Goal: Task Accomplishment & Management: Manage account settings

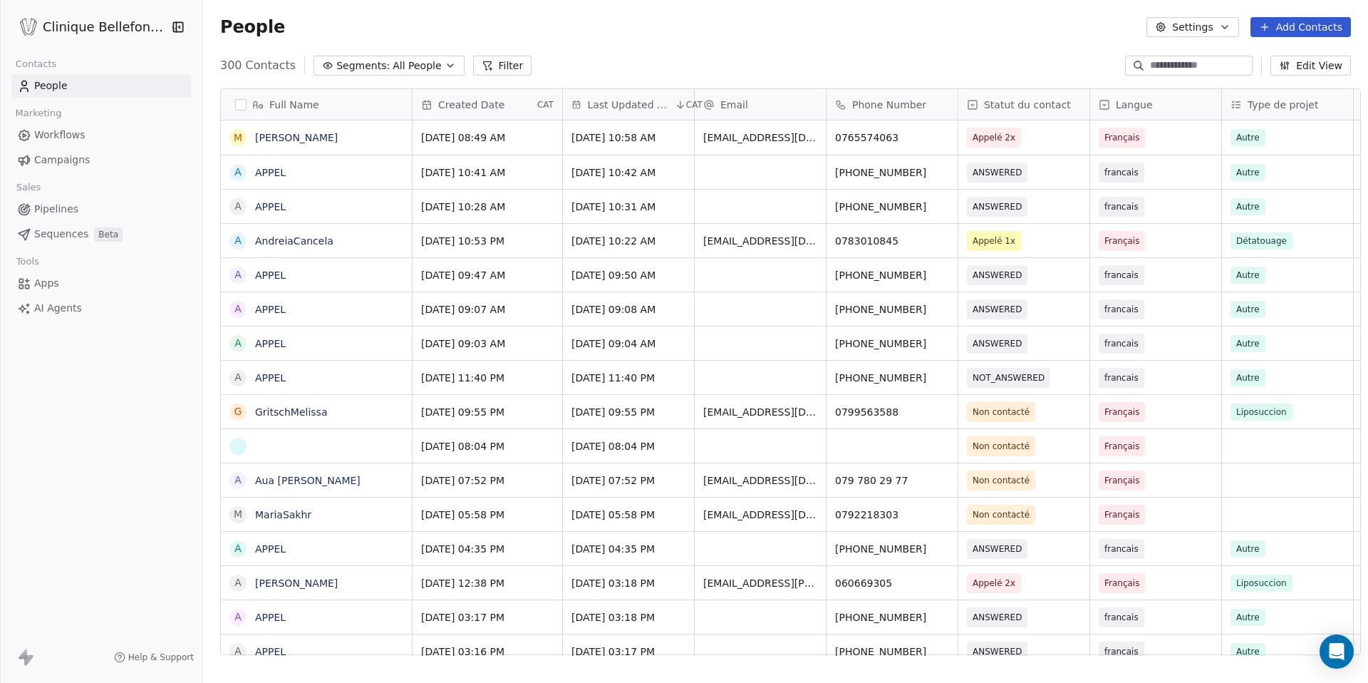
click at [1201, 28] on button "Settings" at bounding box center [1192, 27] width 92 height 20
click at [1231, 65] on span "Contact Properties" at bounding box center [1229, 58] width 93 height 15
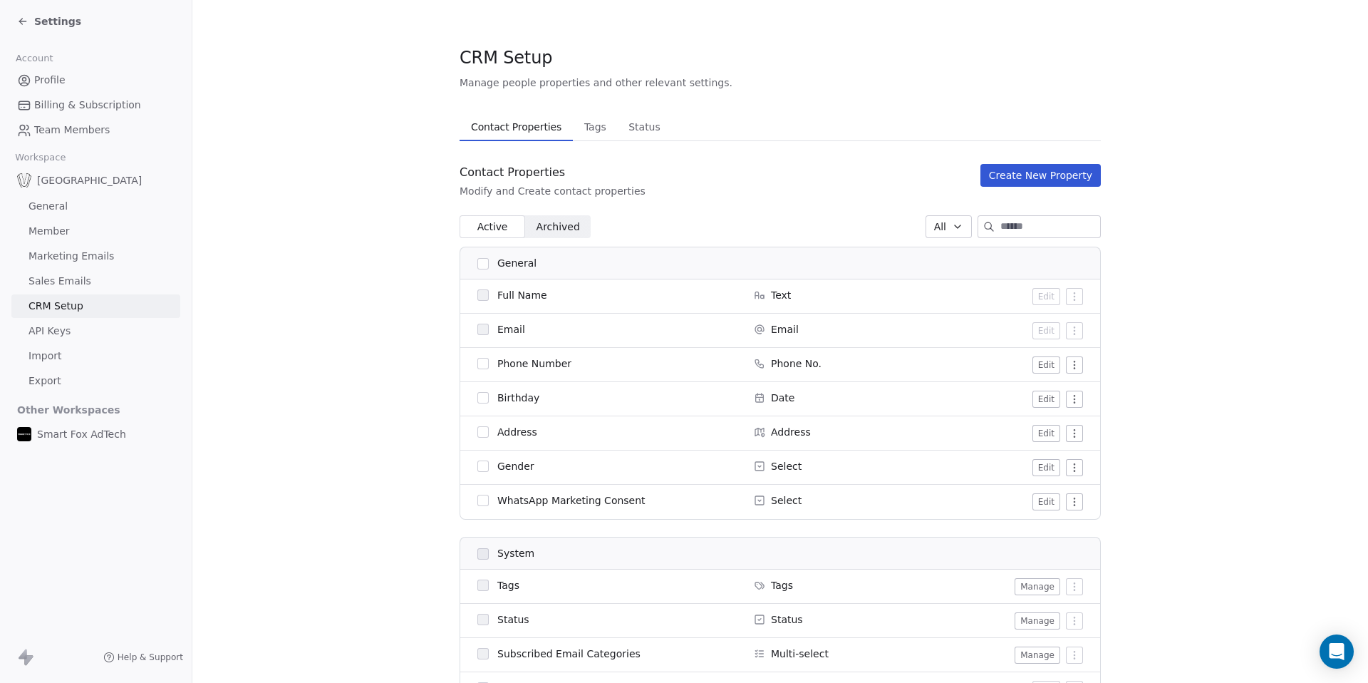
click at [60, 331] on span "API Keys" at bounding box center [50, 330] width 42 height 15
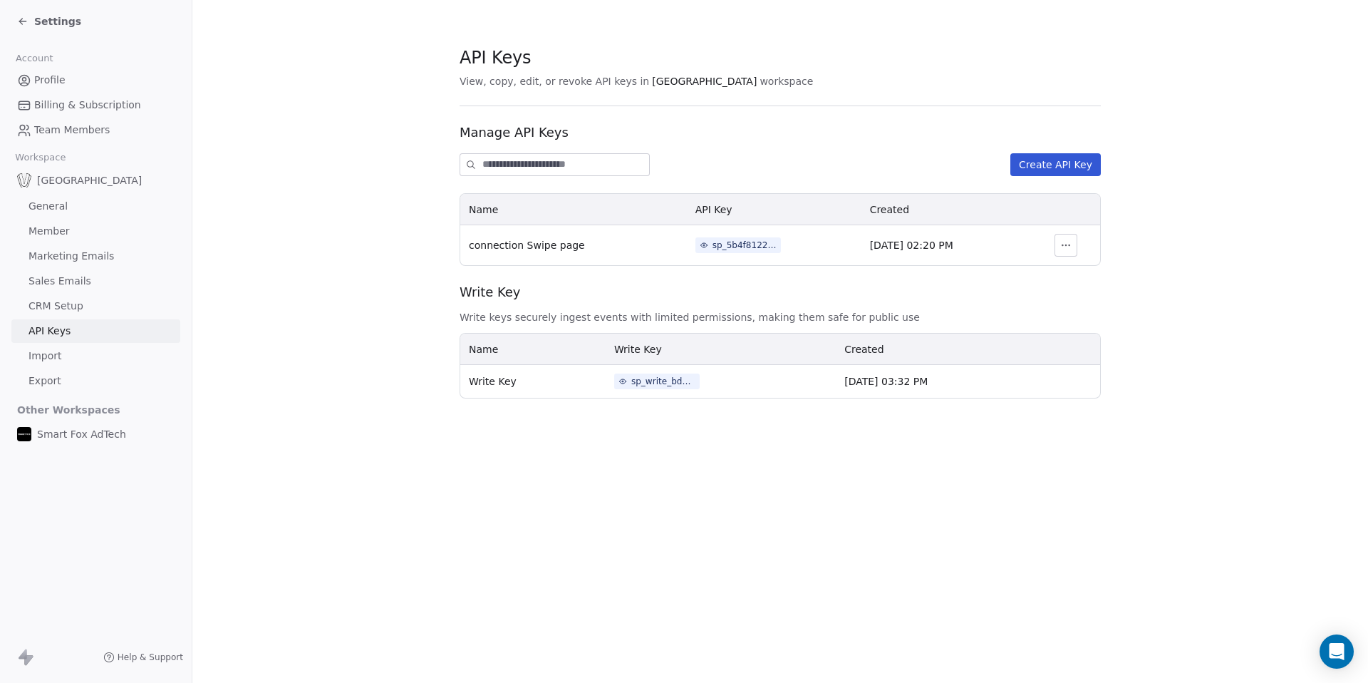
click at [67, 283] on span "Sales Emails" at bounding box center [60, 281] width 63 height 15
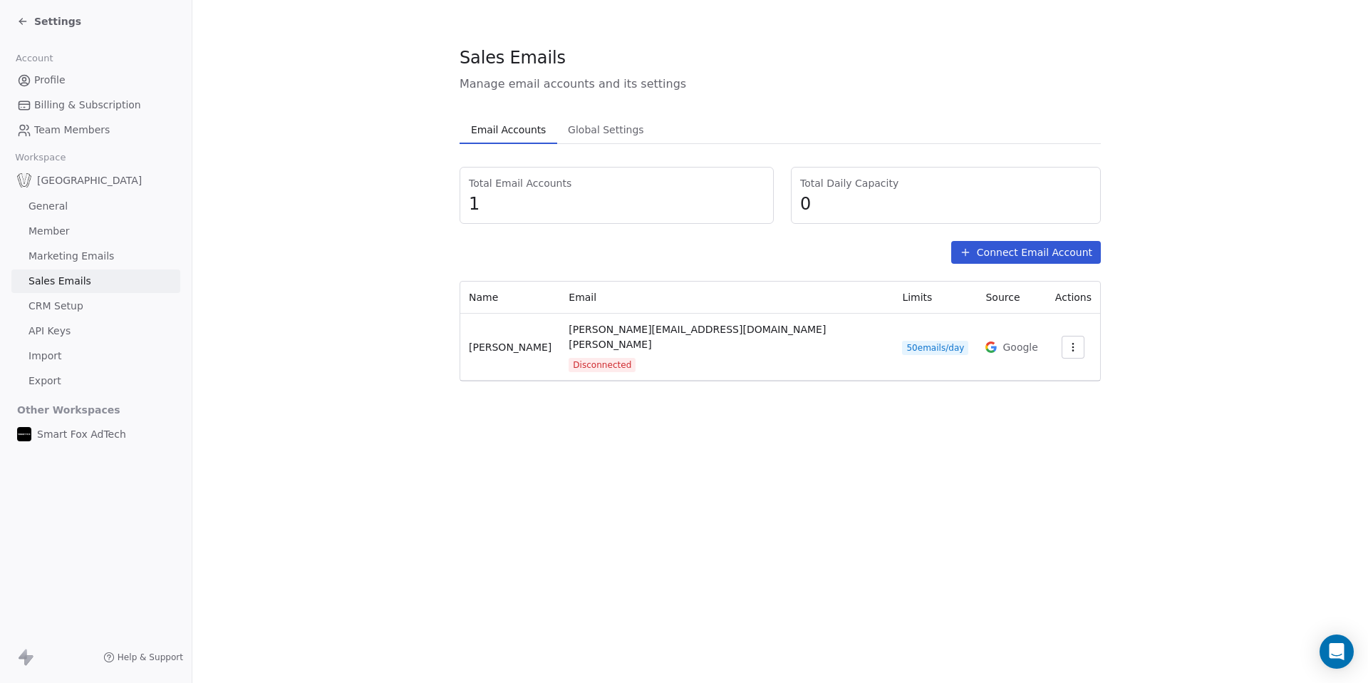
click at [1067, 341] on icon "button" at bounding box center [1072, 346] width 11 height 11
click at [1176, 323] on html "Settings Account Profile Billing & Subscription Team Members Workspace Bellefon…" at bounding box center [684, 341] width 1368 height 683
click at [591, 126] on span "Global Settings" at bounding box center [606, 130] width 88 height 20
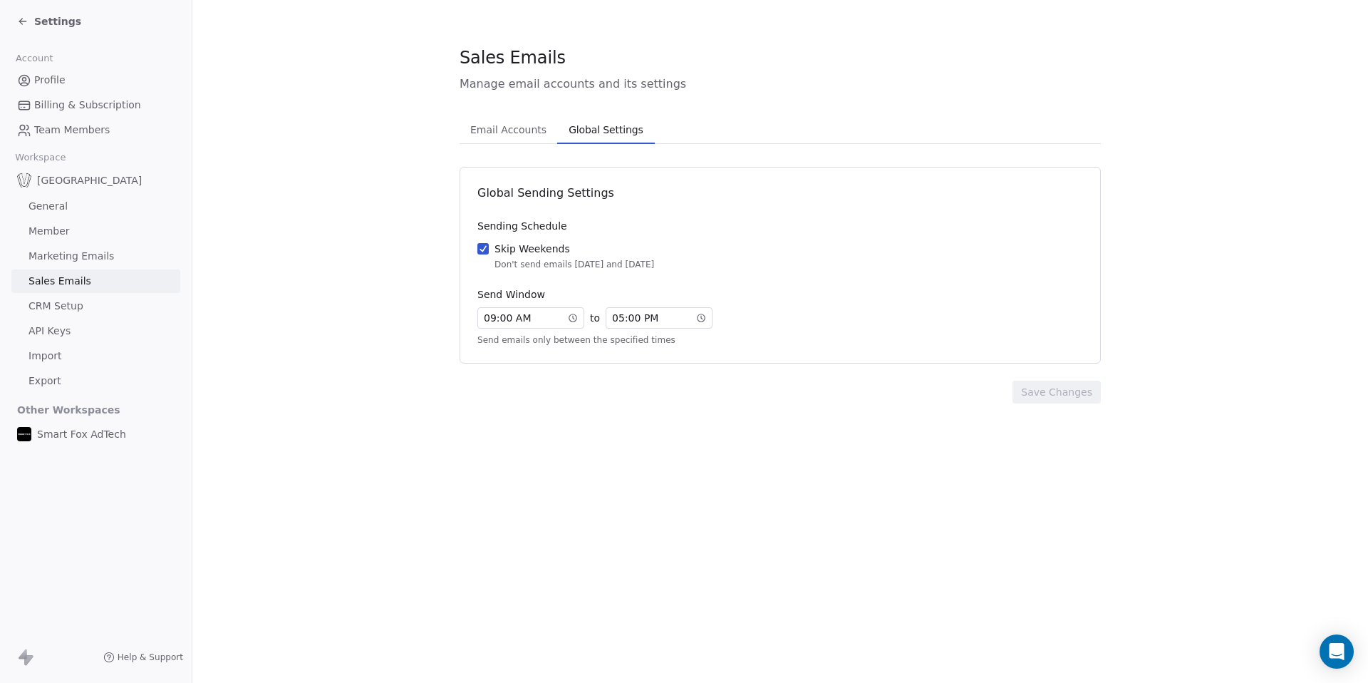
click at [524, 135] on span "Email Accounts" at bounding box center [509, 130] width 88 height 20
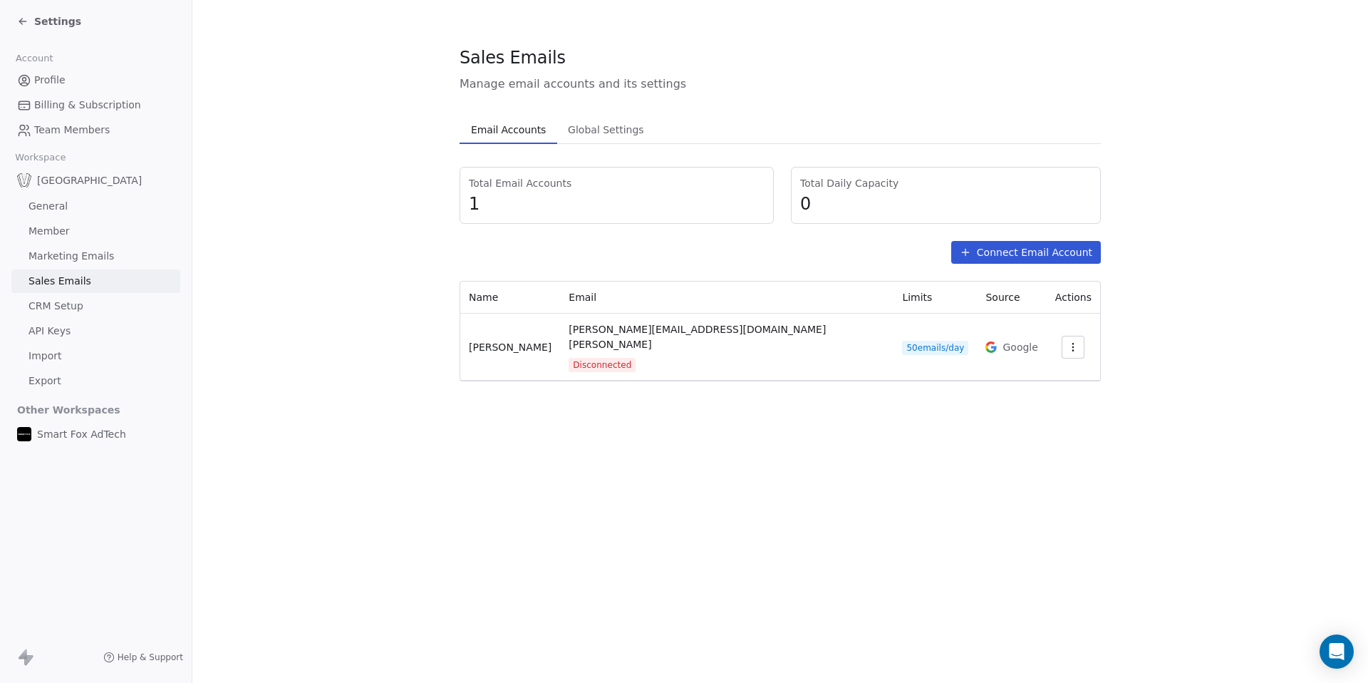
click at [1010, 254] on button "Connect Email Account" at bounding box center [1026, 252] width 150 height 23
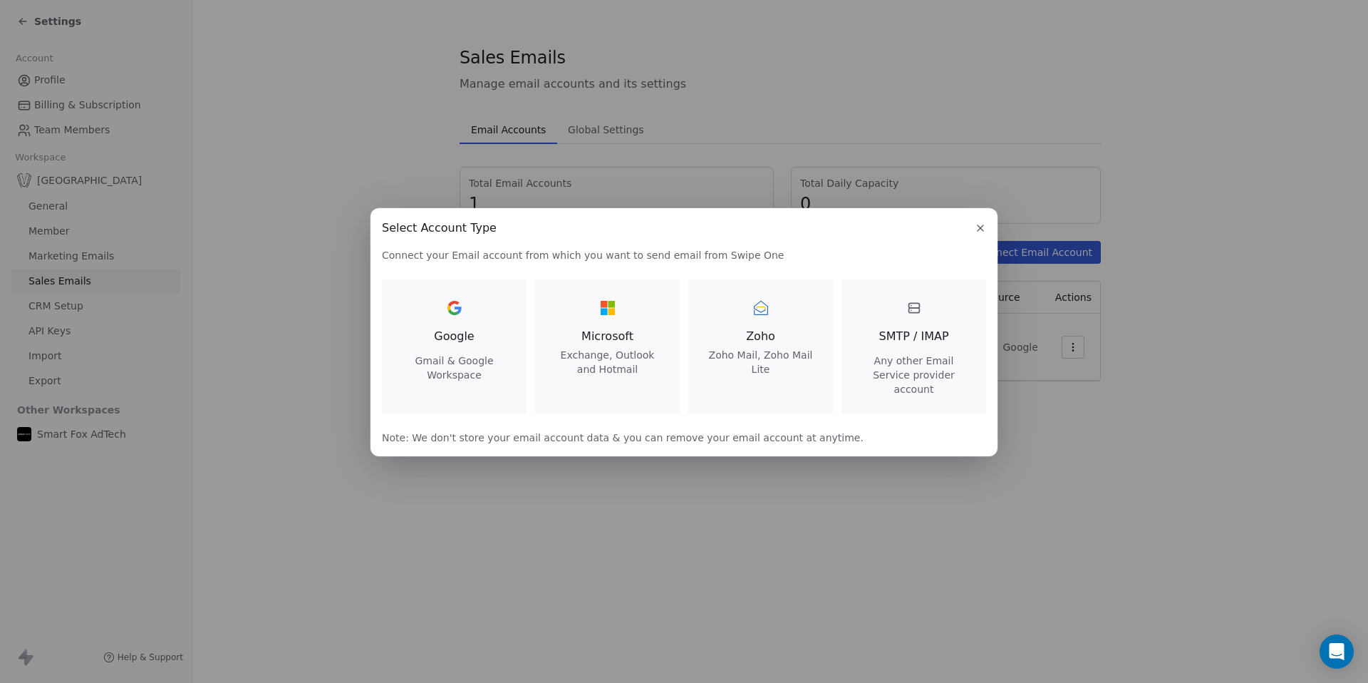
click at [912, 331] on div "SMTP / IMAP Any other Email Service provider account" at bounding box center [914, 346] width 110 height 100
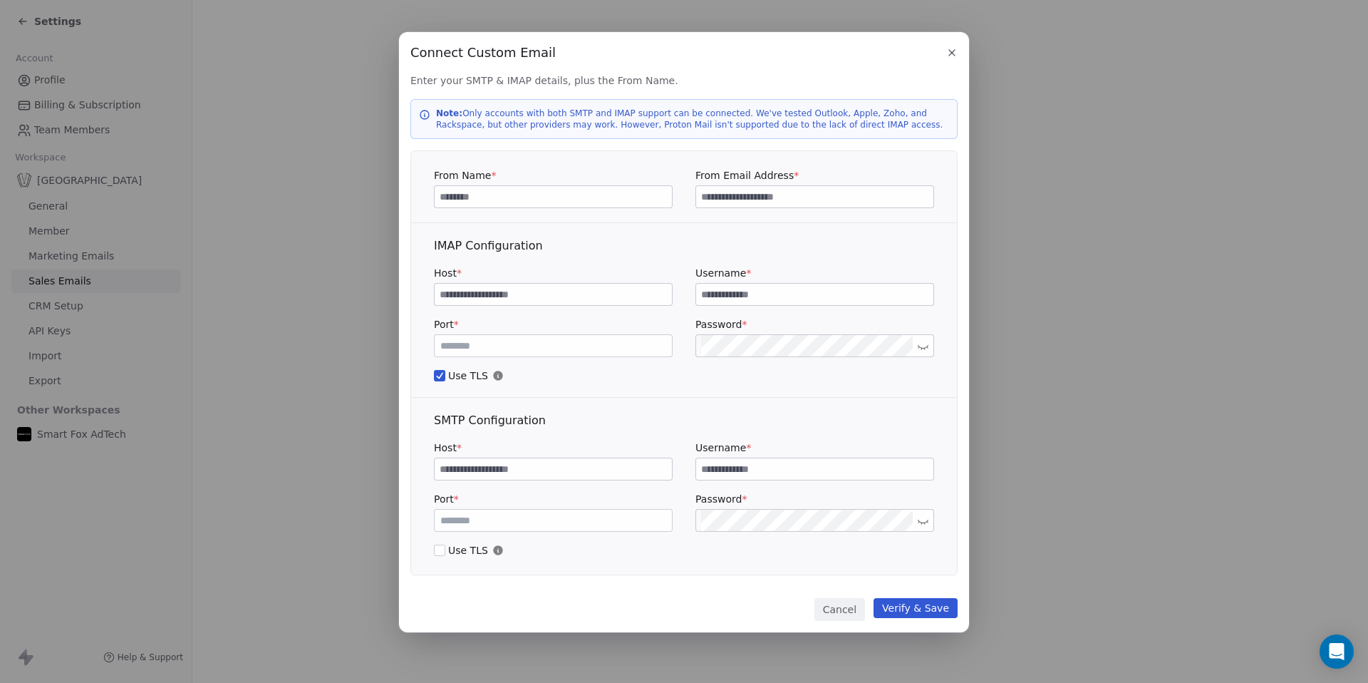
click at [952, 50] on icon "button" at bounding box center [951, 52] width 11 height 11
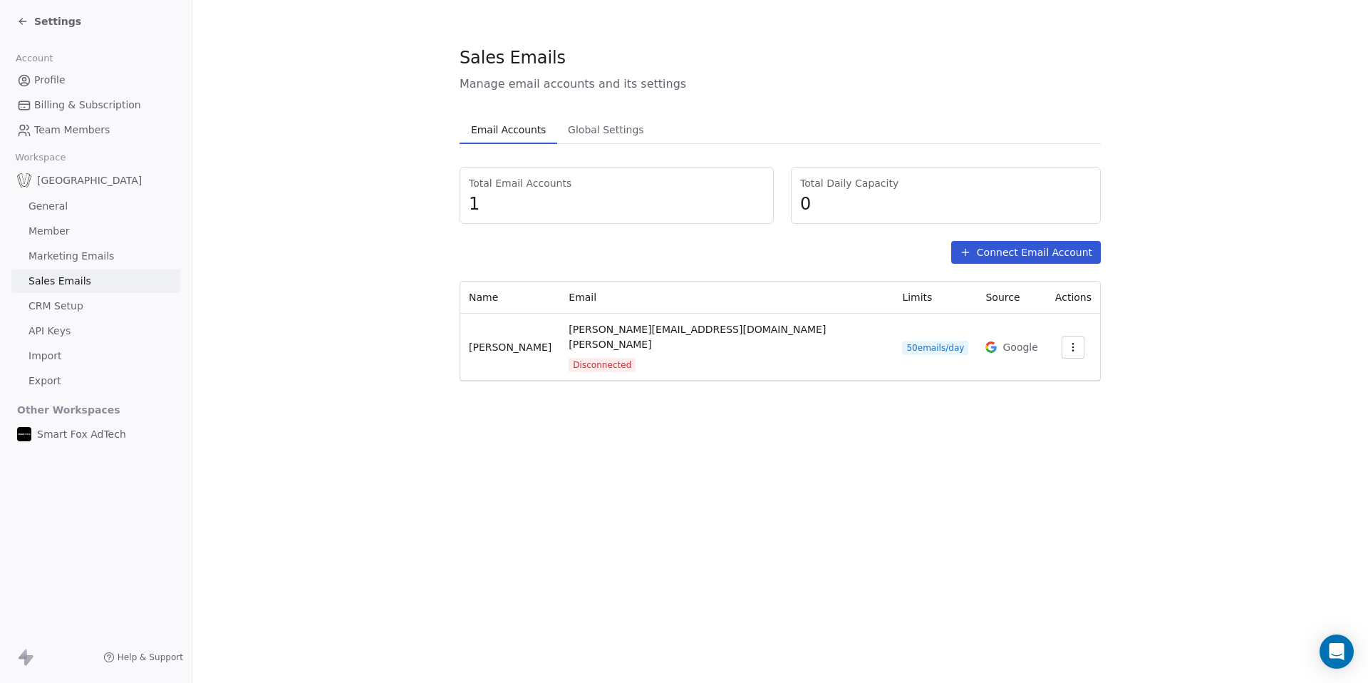
click at [990, 252] on button "Connect Email Account" at bounding box center [1026, 252] width 150 height 23
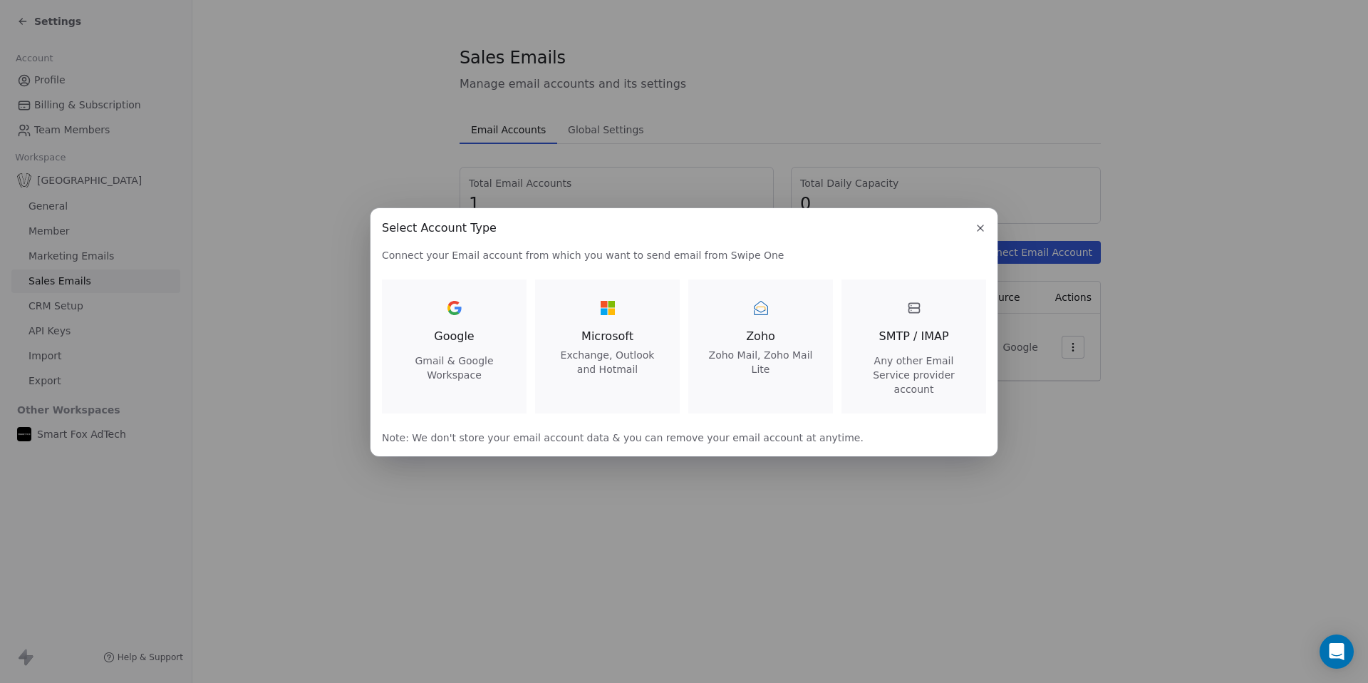
click at [451, 319] on div at bounding box center [454, 307] width 23 height 23
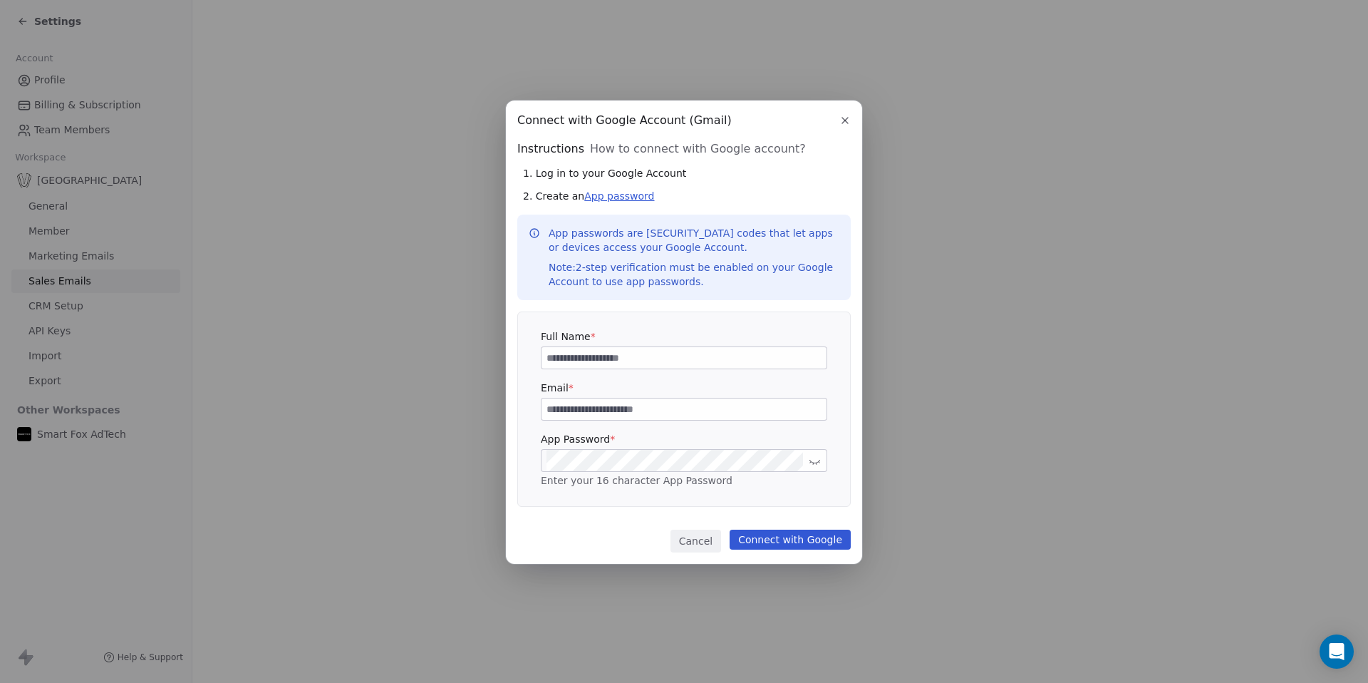
click at [616, 197] on link "App password" at bounding box center [619, 195] width 70 height 11
click at [624, 200] on link "App password" at bounding box center [619, 195] width 70 height 11
click at [844, 118] on icon "button" at bounding box center [844, 120] width 11 height 11
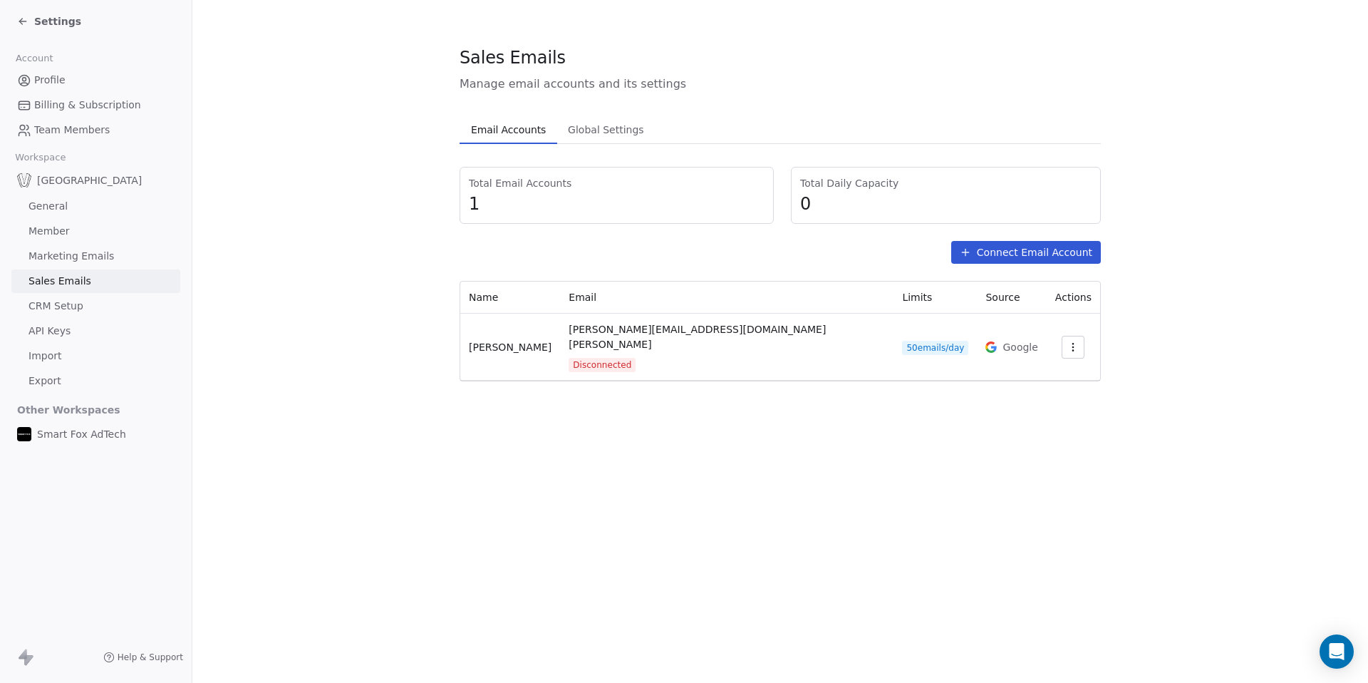
click at [1012, 247] on button "Connect Email Account" at bounding box center [1026, 252] width 150 height 23
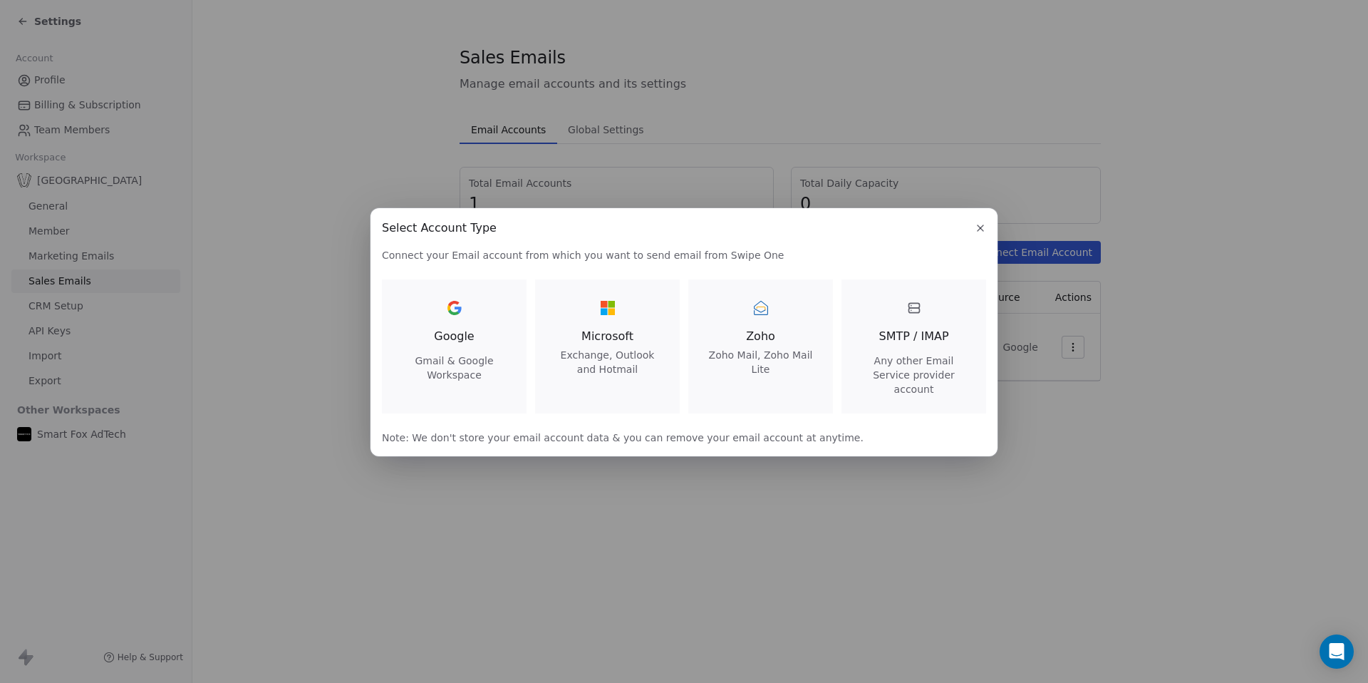
click at [606, 316] on icon at bounding box center [604, 312] width 7 height 7
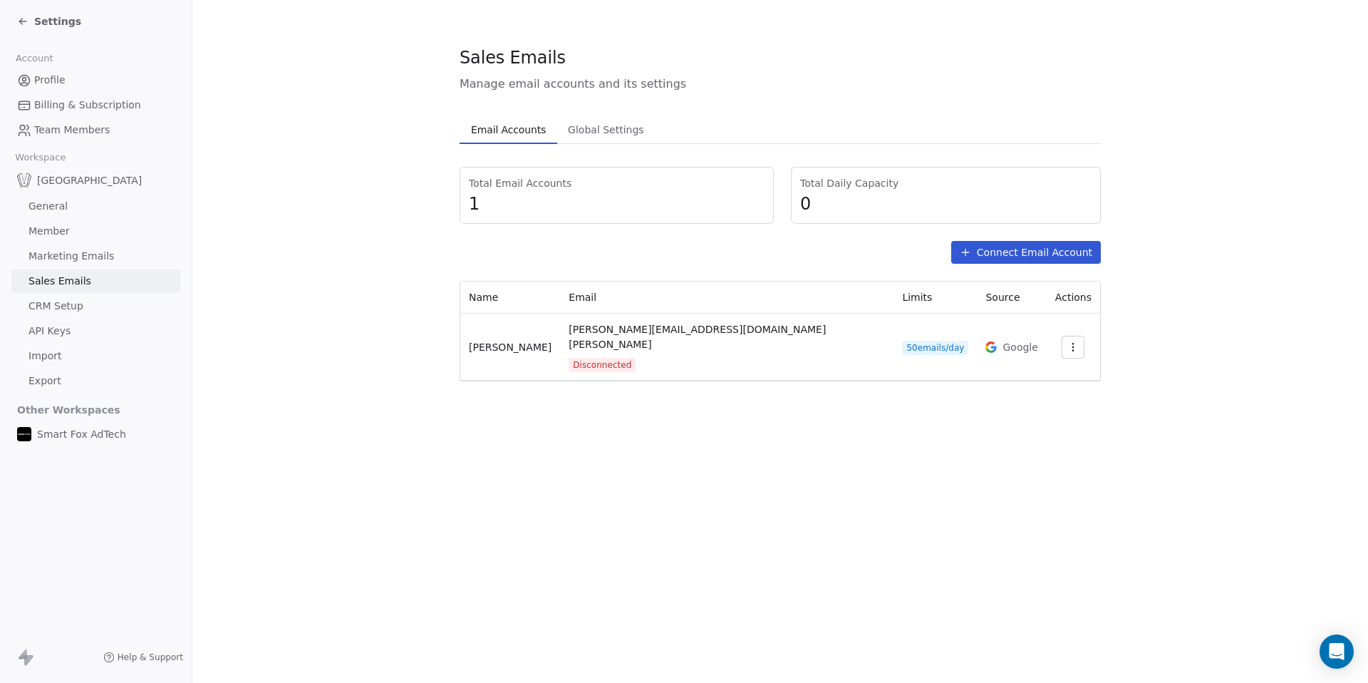
click at [1035, 266] on div "Total Email Accounts 1 Total Daily Capacity 0 Connect Email Account Name Email …" at bounding box center [780, 274] width 641 height 214
click at [1035, 257] on button "Connect Email Account" at bounding box center [1026, 252] width 150 height 23
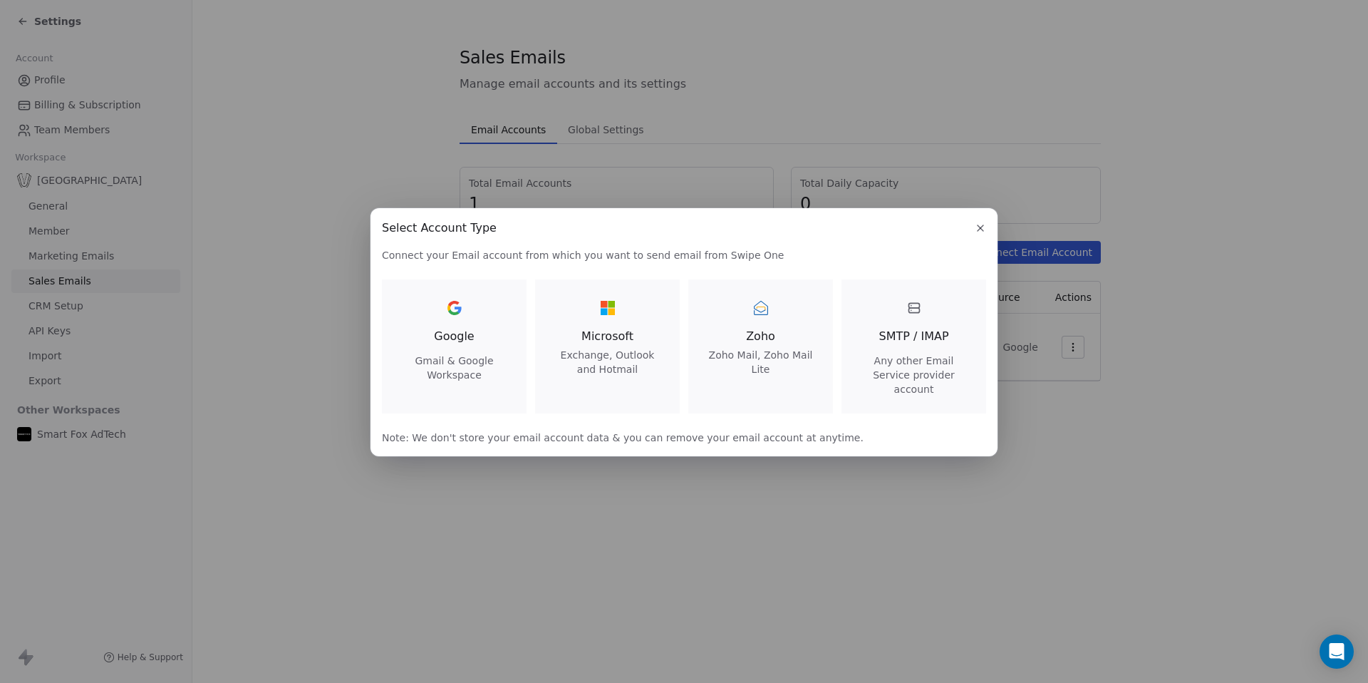
click at [897, 366] on span "Any other Email Service provider account" at bounding box center [914, 374] width 110 height 43
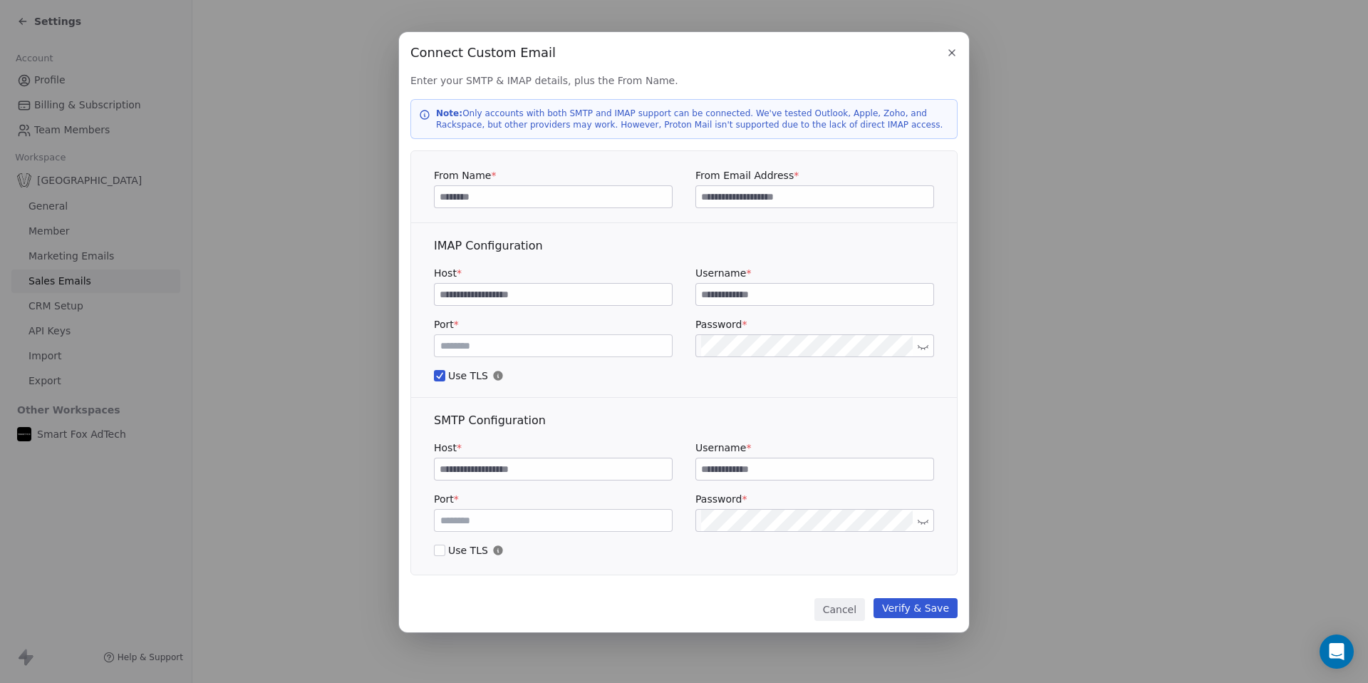
click at [572, 295] on input at bounding box center [553, 294] width 237 height 21
click at [761, 150] on div "From Name * From Email Address * IMAP Configuration Host * Username * Port * **…" at bounding box center [683, 362] width 547 height 425
click at [490, 63] on div "Connect Custom Email Connect Custom Email Enter your SMTP & IMAP details, plus …" at bounding box center [684, 332] width 570 height 600
drag, startPoint x: 413, startPoint y: 53, endPoint x: 915, endPoint y: 562, distance: 714.4
click at [915, 562] on div "Connect Custom Email Connect Custom Email Enter your SMTP & IMAP details, plus …" at bounding box center [684, 332] width 570 height 600
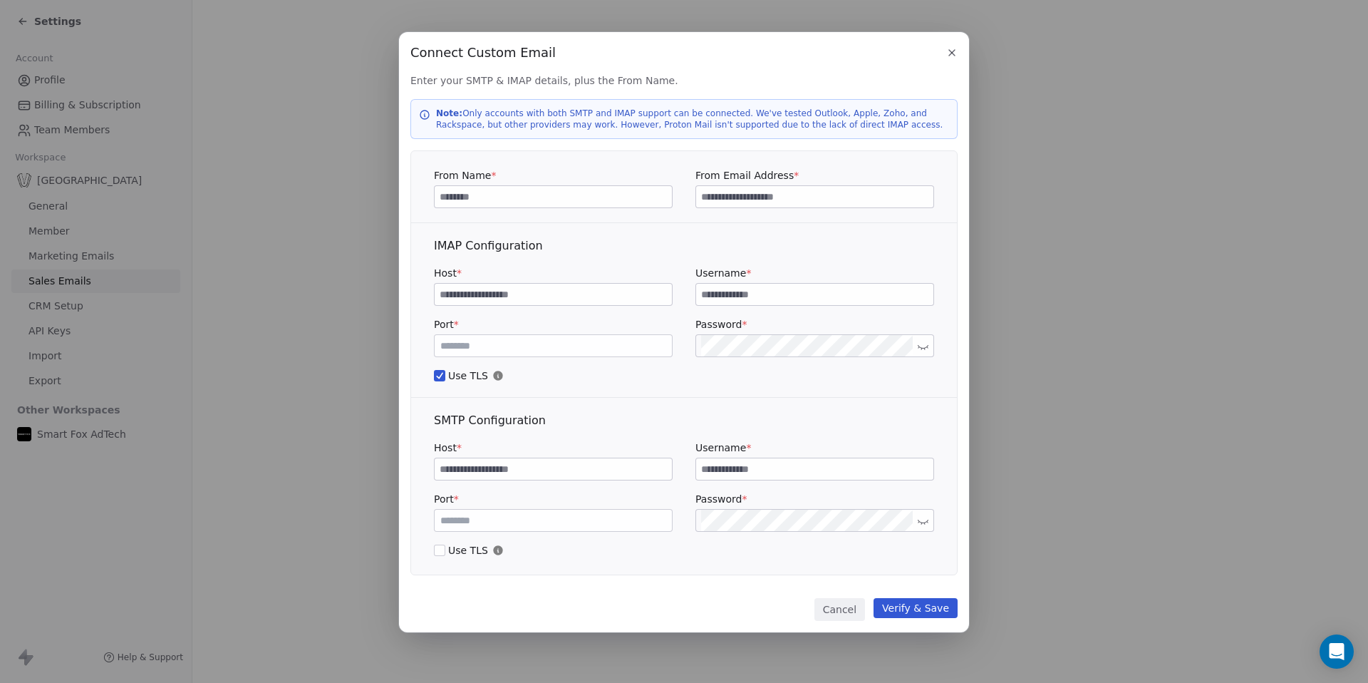
copy div "Connect Custom Email Enter your SMTP & IMAP details, plus the From Name. Note: …"
